Goal: Task Accomplishment & Management: Complete application form

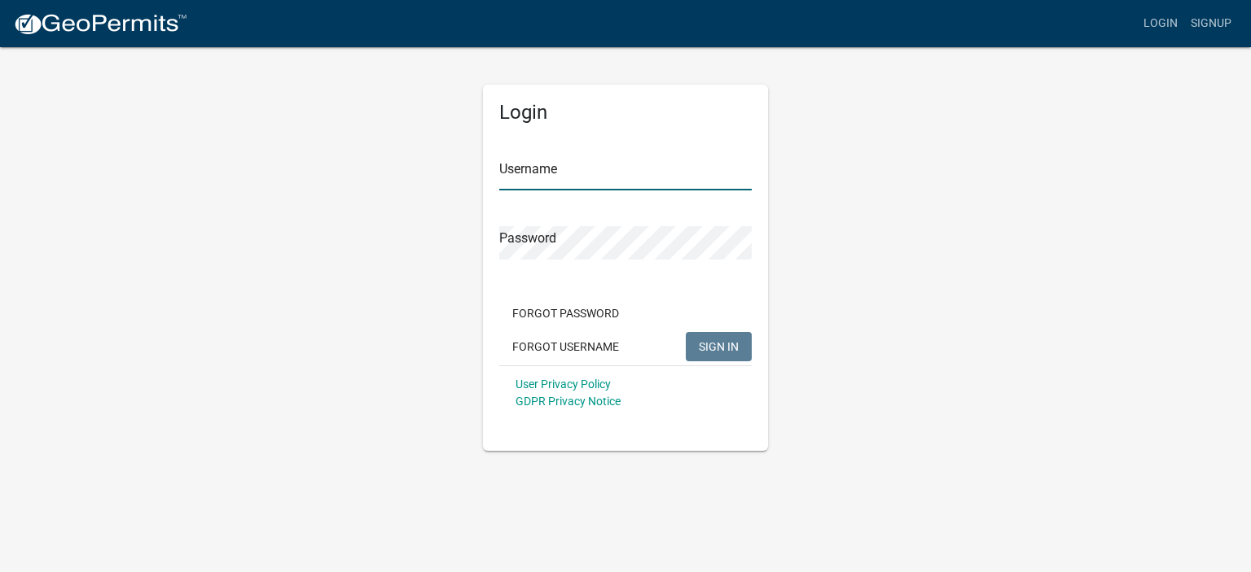
type input "[PERSON_NAME] Services LLC"
click at [704, 344] on span "SIGN IN" at bounding box center [719, 346] width 40 height 13
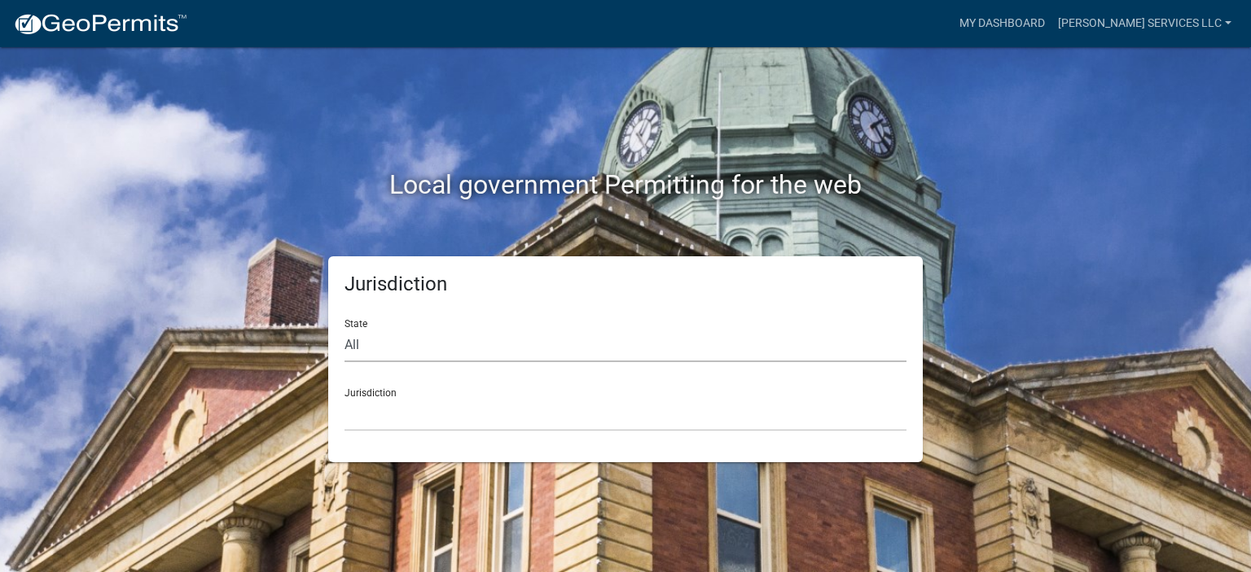
click at [447, 341] on select "All [US_STATE] [US_STATE] [US_STATE] [US_STATE] [US_STATE] [US_STATE] [US_STATE…" at bounding box center [625, 345] width 562 height 33
select select "[US_STATE]"
click at [344, 329] on select "All [US_STATE] [US_STATE] [US_STATE] [US_STATE] [US_STATE] [US_STATE] [US_STATE…" at bounding box center [625, 345] width 562 height 33
click at [432, 414] on select "[GEOGRAPHIC_DATA], [US_STATE] [GEOGRAPHIC_DATA], [US_STATE] [GEOGRAPHIC_DATA], …" at bounding box center [625, 414] width 562 height 33
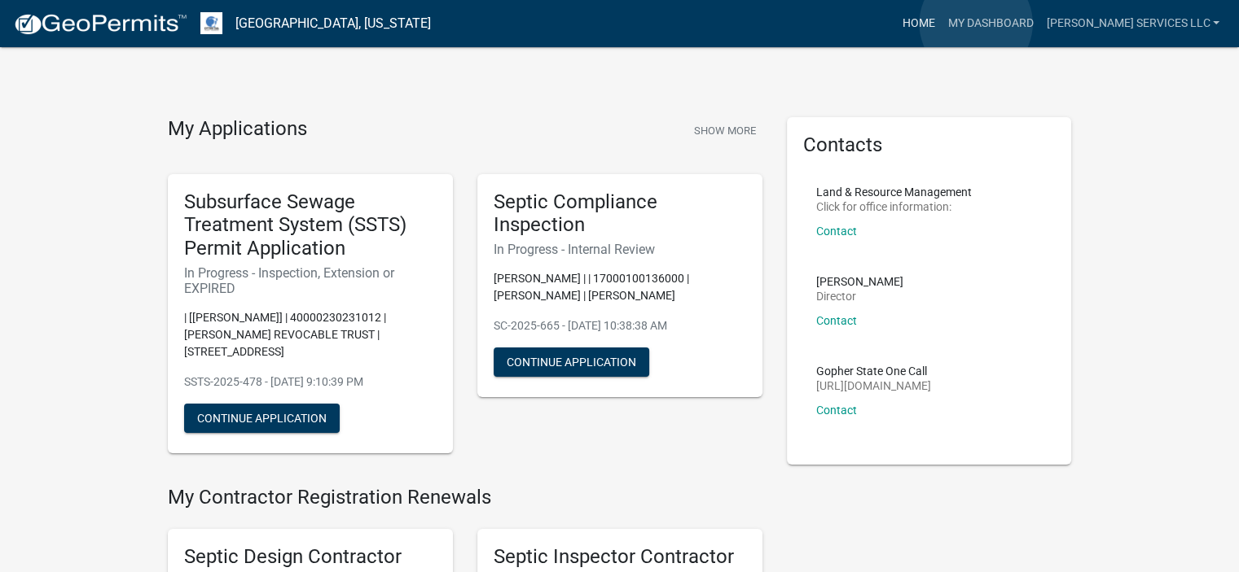
click at [940, 24] on link "Home" at bounding box center [918, 23] width 46 height 31
click at [940, 19] on link "Home" at bounding box center [918, 23] width 46 height 31
click at [1023, 15] on link "My Dashboard" at bounding box center [989, 23] width 99 height 31
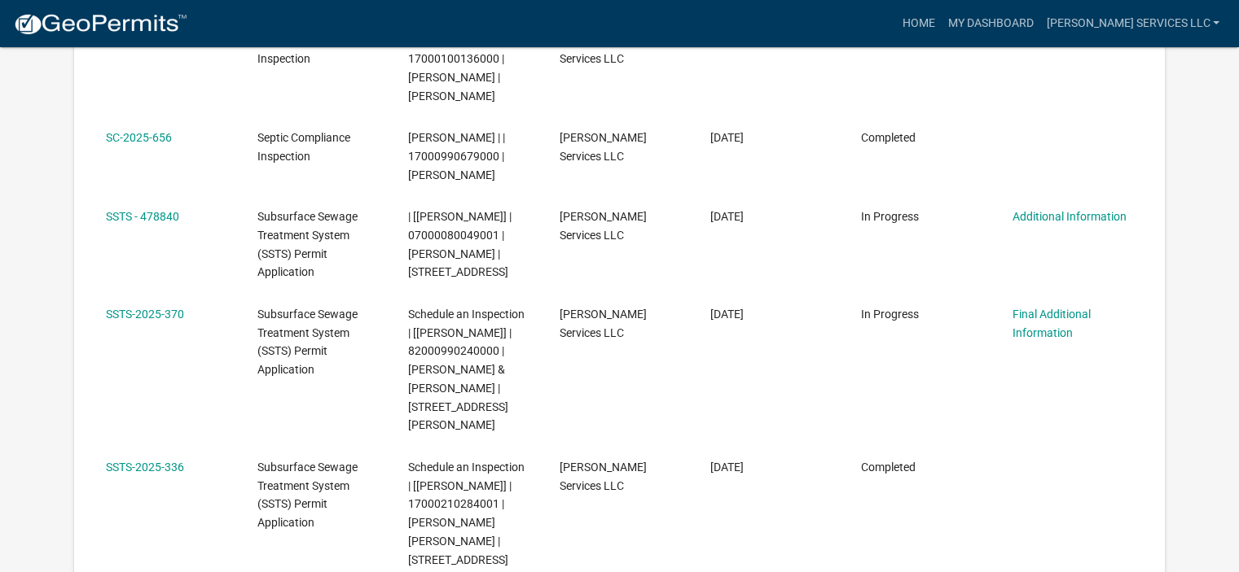
scroll to position [472, 0]
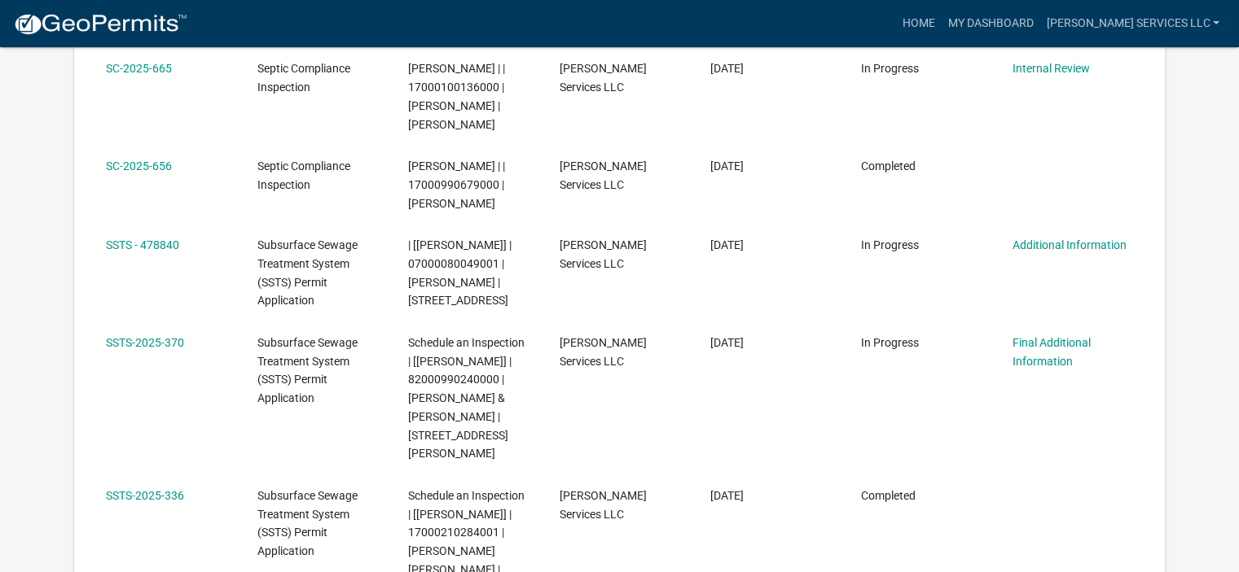
click at [1044, 248] on link "Additional Information" at bounding box center [1069, 245] width 114 height 13
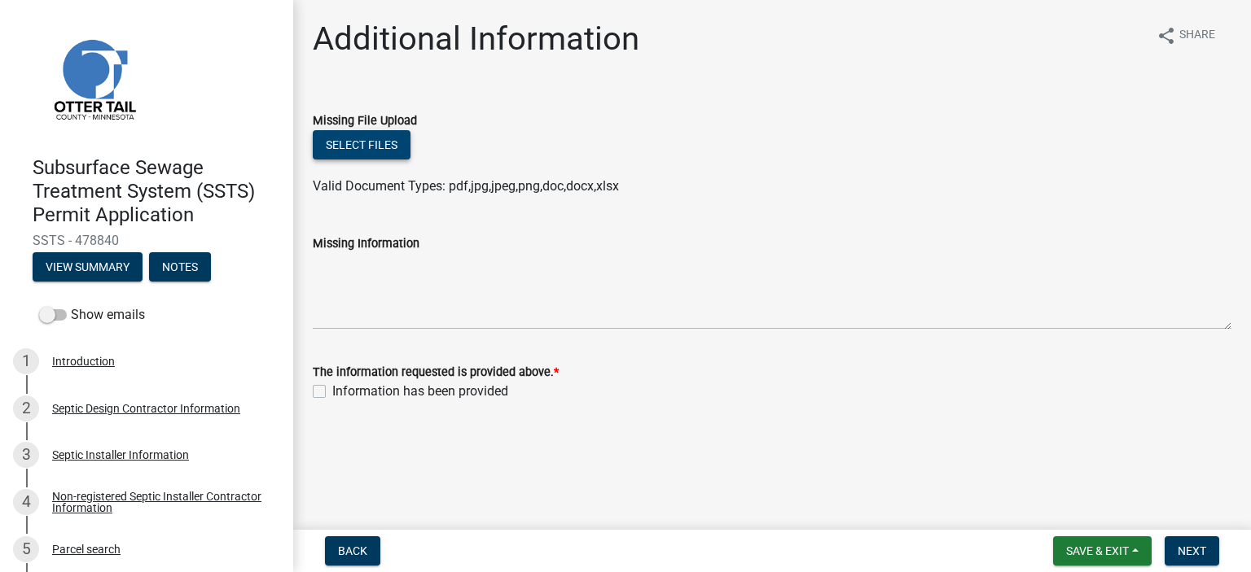
click at [346, 138] on button "Select files" at bounding box center [362, 144] width 98 height 29
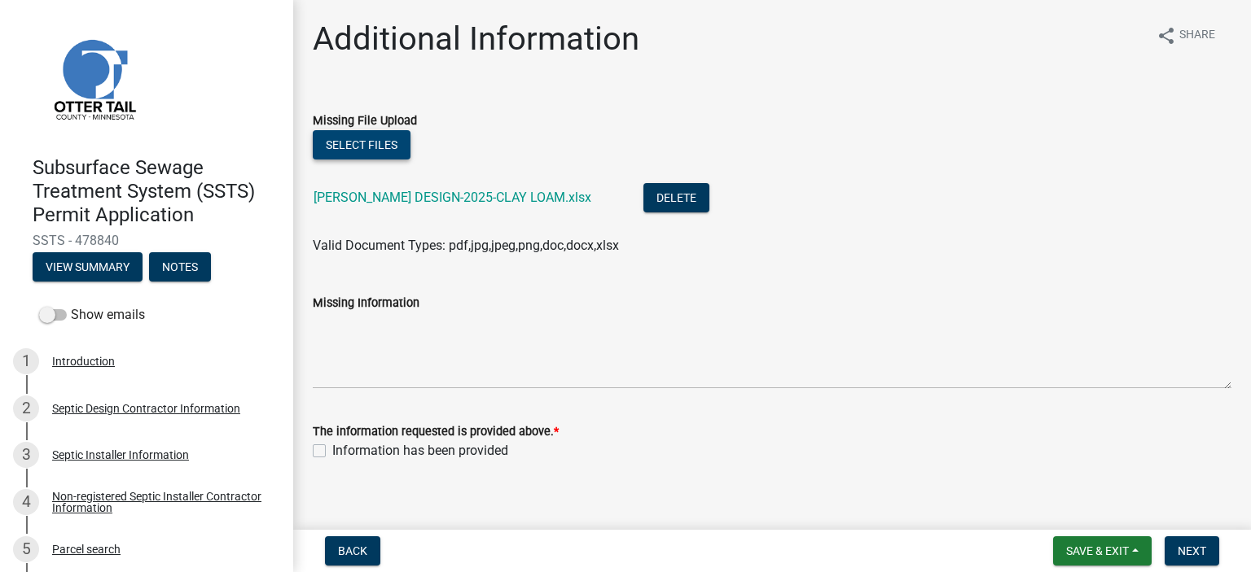
click at [381, 142] on button "Select files" at bounding box center [362, 144] width 98 height 29
click at [394, 142] on button "Select files" at bounding box center [362, 144] width 98 height 29
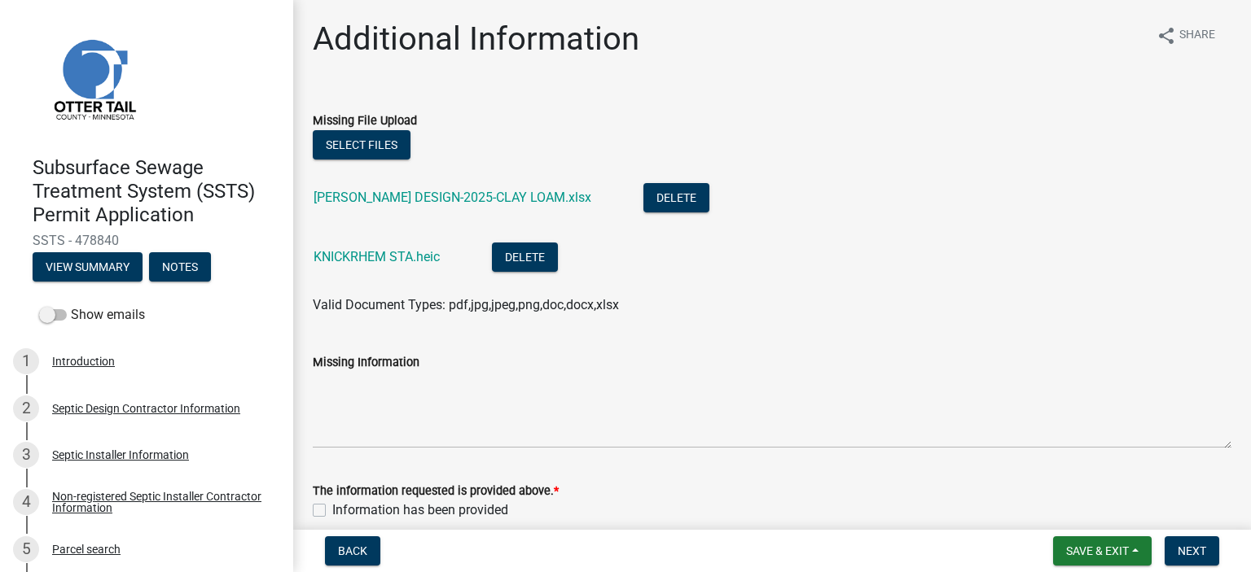
click at [332, 513] on label "Information has been provided" at bounding box center [420, 511] width 176 height 20
click at [332, 511] on input "Information has been provided" at bounding box center [337, 506] width 11 height 11
checkbox input "true"
click at [1184, 540] on button "Next" at bounding box center [1191, 551] width 55 height 29
